Goal: Check status: Check status

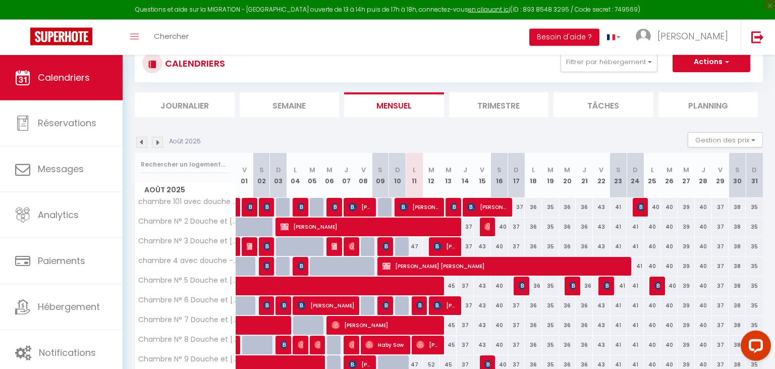
scroll to position [122, 0]
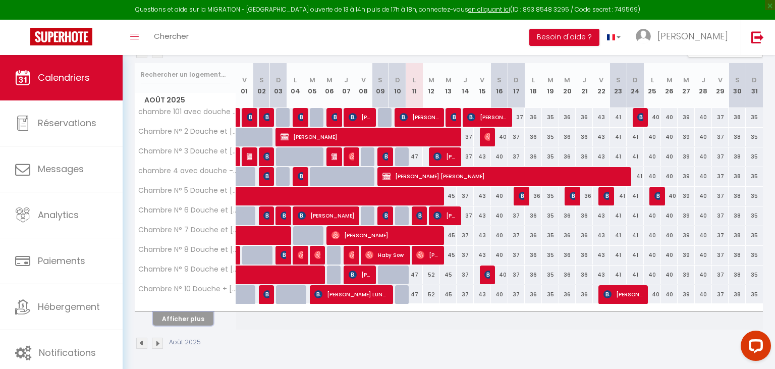
click at [191, 315] on button "Afficher plus" at bounding box center [183, 319] width 61 height 14
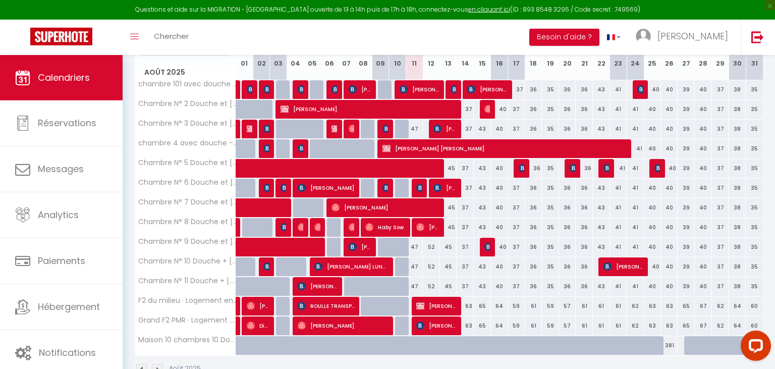
scroll to position [123, 0]
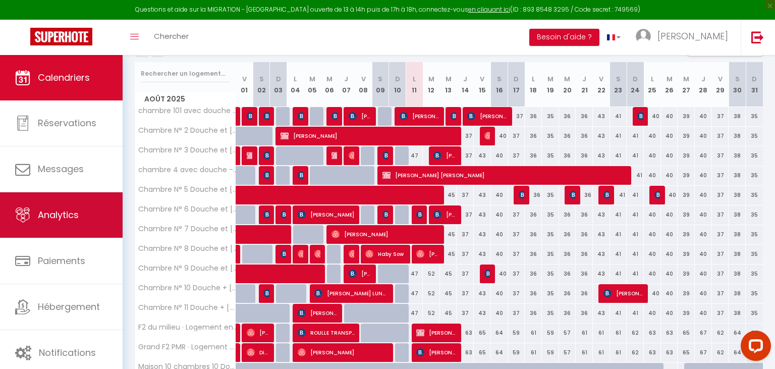
click at [59, 221] on span "Analytics" at bounding box center [58, 214] width 41 height 13
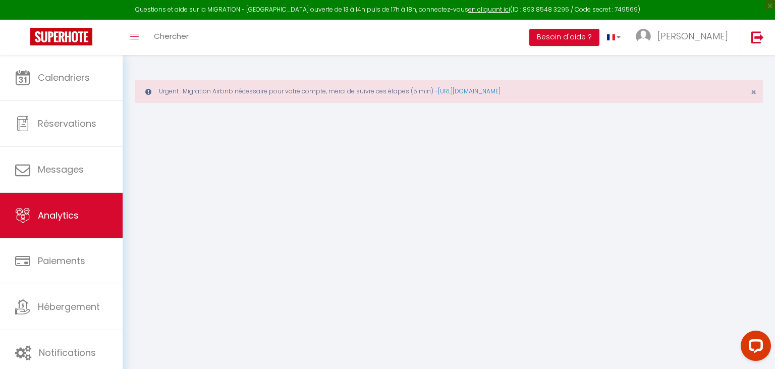
select select "2025"
select select "8"
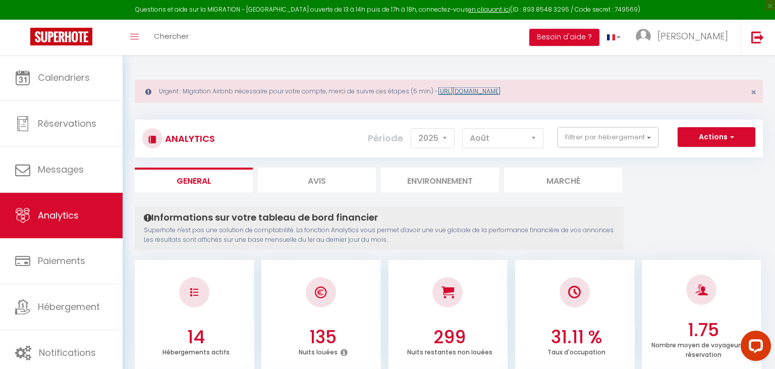
click at [489, 92] on link "[URL][DOMAIN_NAME]" at bounding box center [469, 91] width 63 height 9
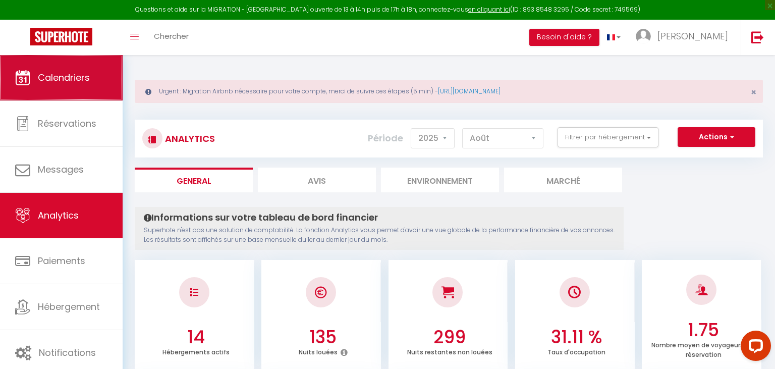
click at [62, 82] on span "Calendriers" at bounding box center [64, 77] width 52 height 13
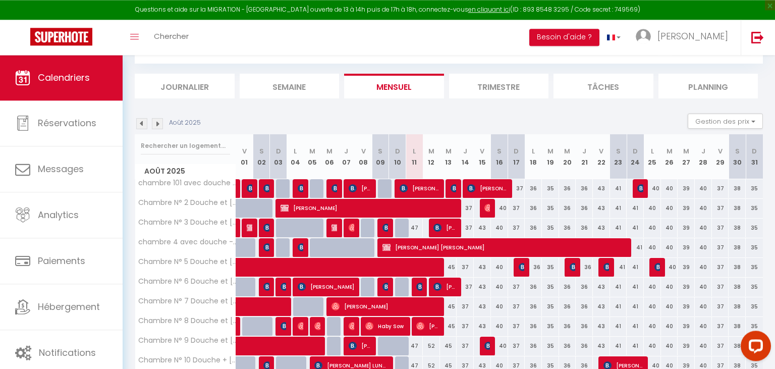
scroll to position [159, 0]
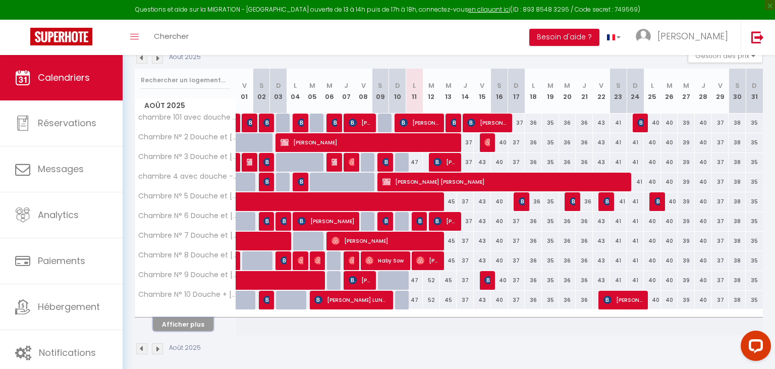
click at [199, 324] on button "Afficher plus" at bounding box center [183, 324] width 61 height 14
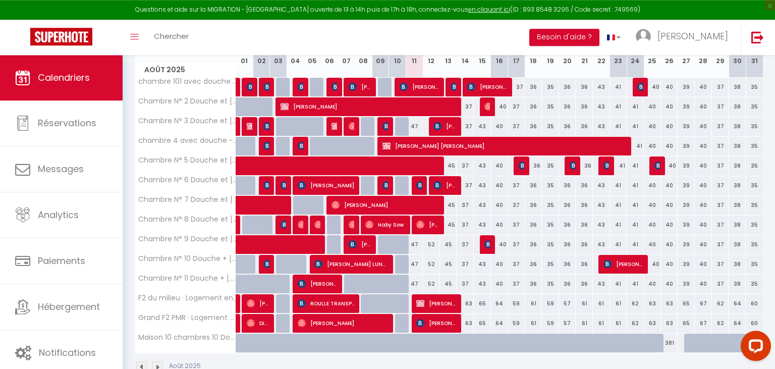
scroll to position [213, 0]
